Goal: Task Accomplishment & Management: Manage account settings

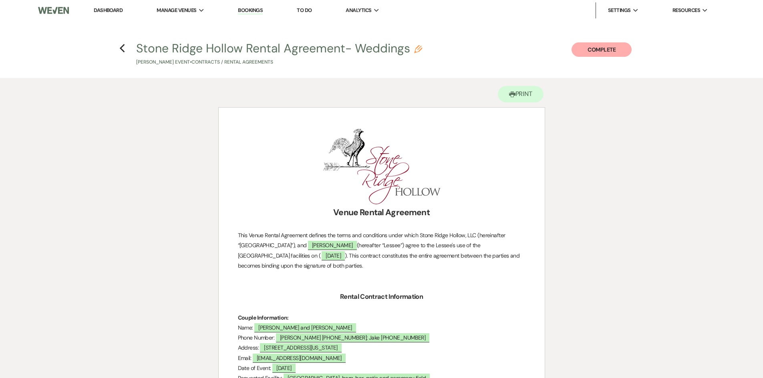
click at [118, 44] on h4 "Previous [GEOGRAPHIC_DATA] Rental Agreement- Weddings Pencil [PERSON_NAME] Even…" at bounding box center [381, 53] width 576 height 26
click at [122, 48] on icon "Previous" at bounding box center [122, 49] width 6 height 10
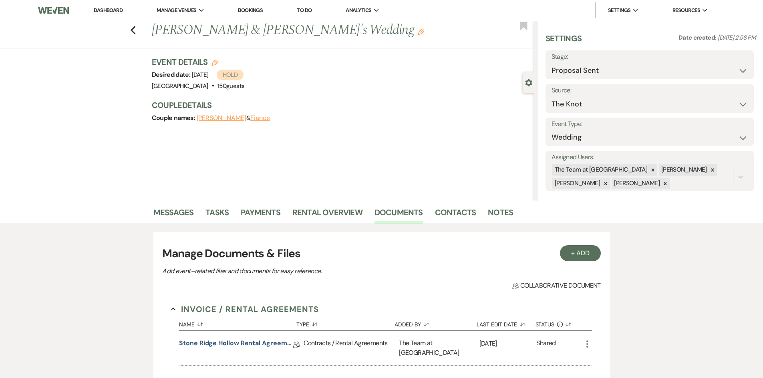
click at [106, 8] on link "Dashboard" at bounding box center [108, 11] width 29 height 8
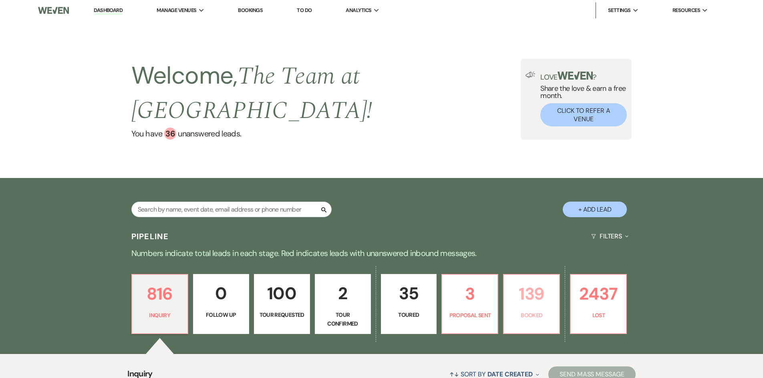
click at [517, 291] on p "139" at bounding box center [531, 294] width 46 height 27
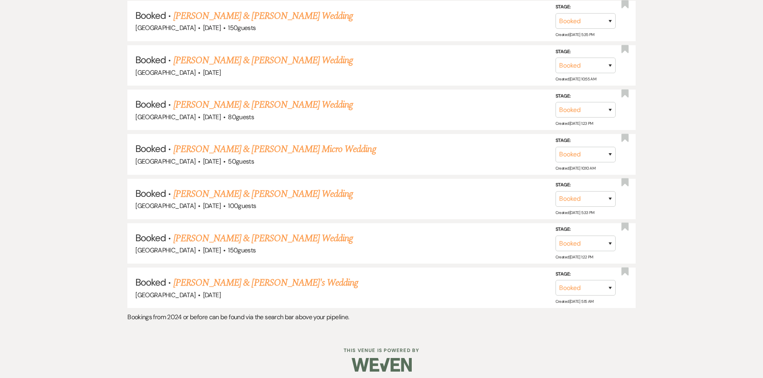
scroll to position [3925, 0]
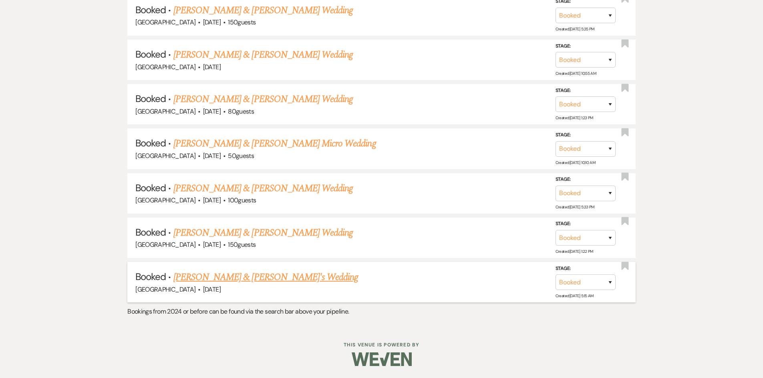
click at [240, 278] on link "Ashley Neilson & Fiance's Wedding" at bounding box center [265, 277] width 185 height 14
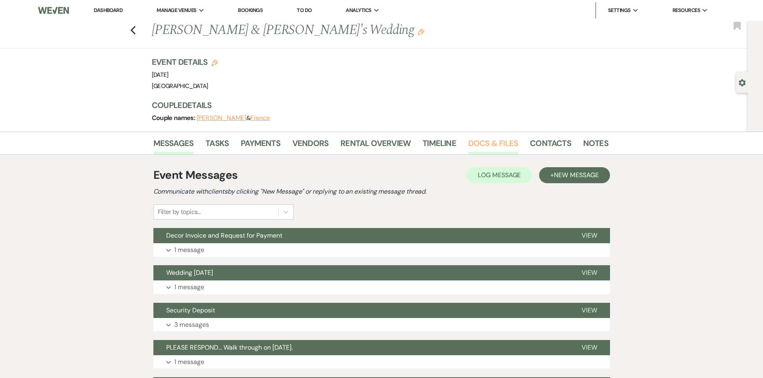
click at [493, 147] on link "Docs & Files" at bounding box center [493, 146] width 50 height 18
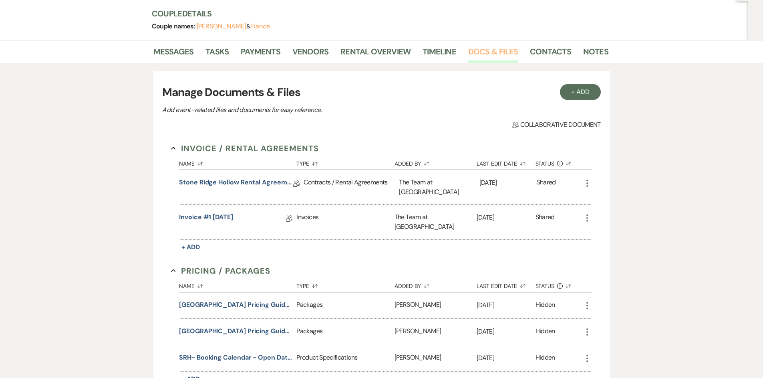
scroll to position [160, 0]
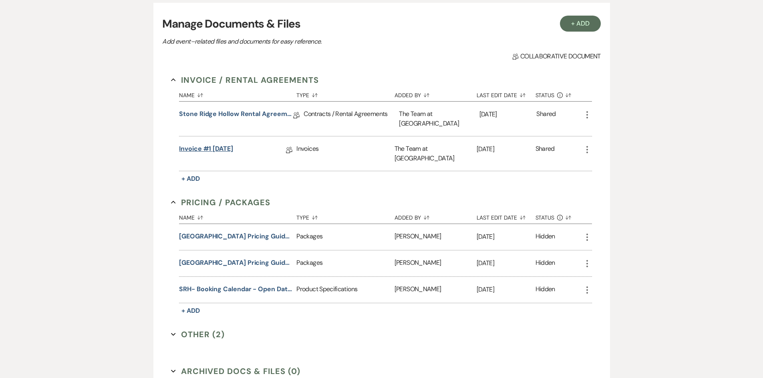
click at [230, 149] on link "Invoice #1 10-9-2025" at bounding box center [206, 150] width 54 height 12
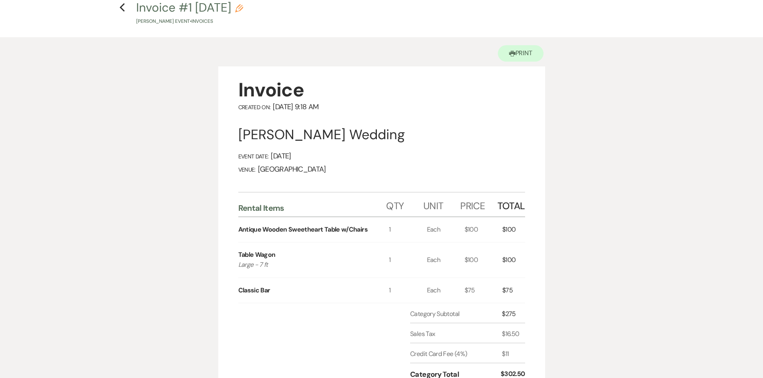
scroll to position [40, 0]
click at [508, 50] on button "Printer Print" at bounding box center [521, 54] width 46 height 16
click at [123, 5] on use "button" at bounding box center [122, 8] width 5 height 9
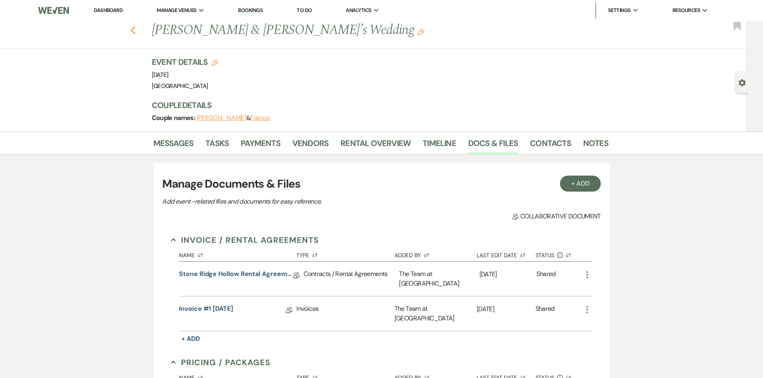
click at [134, 27] on icon "Previous" at bounding box center [133, 31] width 6 height 10
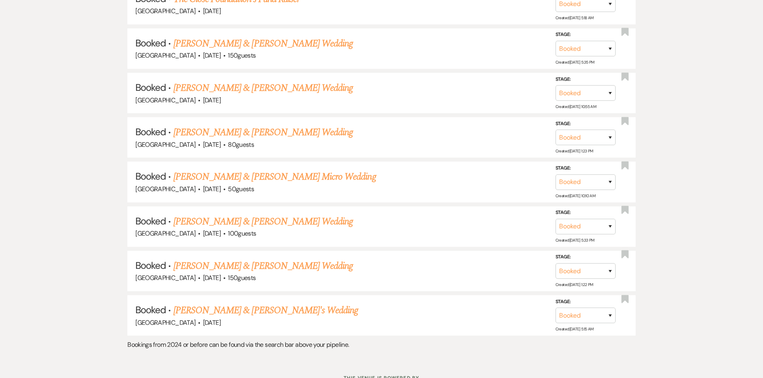
scroll to position [3902, 0]
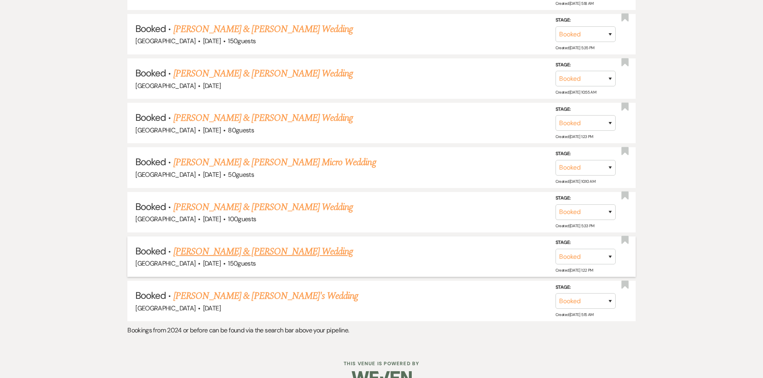
click at [243, 245] on link "Jon Becker & Luann Blake's Wedding" at bounding box center [262, 252] width 179 height 14
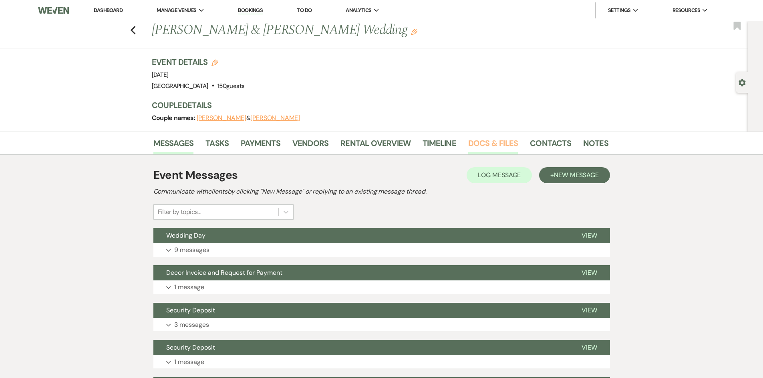
click at [489, 145] on link "Docs & Files" at bounding box center [493, 146] width 50 height 18
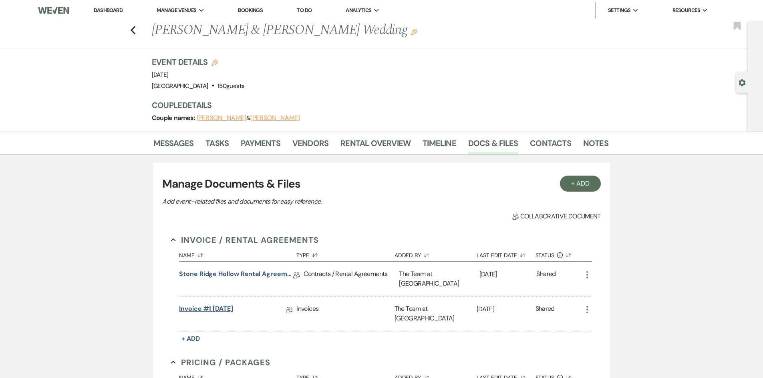
click at [221, 307] on link "Invoice #1 10-9-2025" at bounding box center [206, 310] width 54 height 12
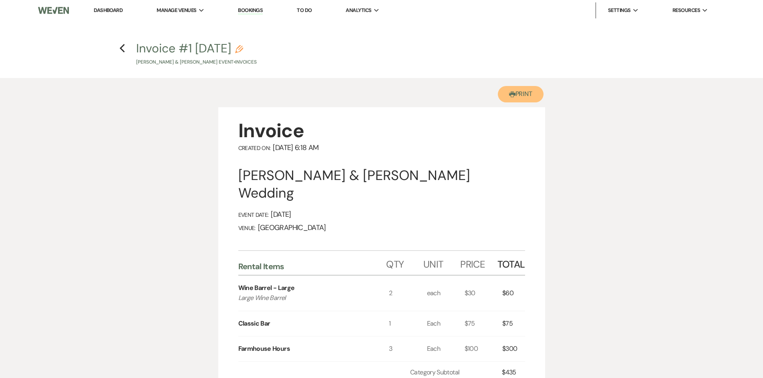
click at [520, 92] on button "Printer Print" at bounding box center [521, 94] width 46 height 16
click at [103, 8] on link "Dashboard" at bounding box center [108, 10] width 29 height 7
